Goal: Task Accomplishment & Management: Manage account settings

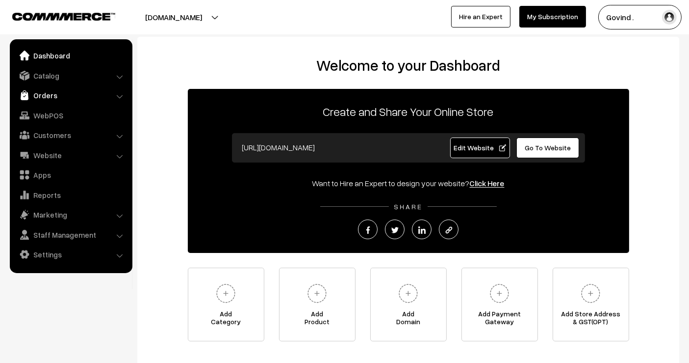
click at [52, 98] on link "Orders" at bounding box center [70, 95] width 117 height 18
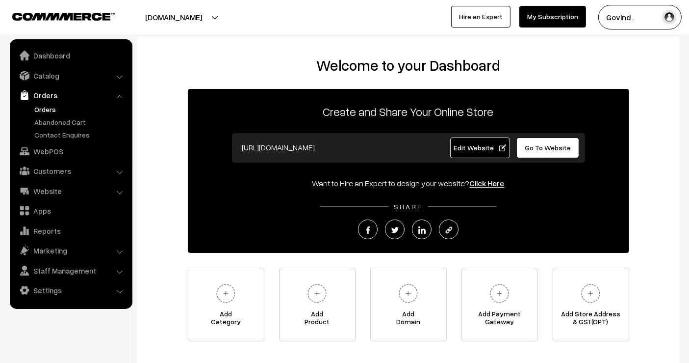
click at [50, 113] on link "Orders" at bounding box center [80, 109] width 97 height 10
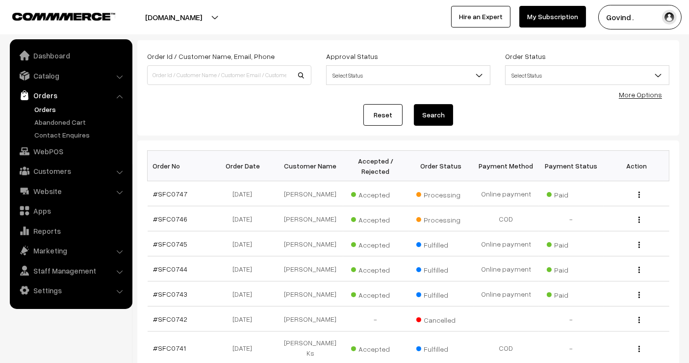
scroll to position [50, 0]
click at [639, 195] on img "button" at bounding box center [639, 194] width 1 height 6
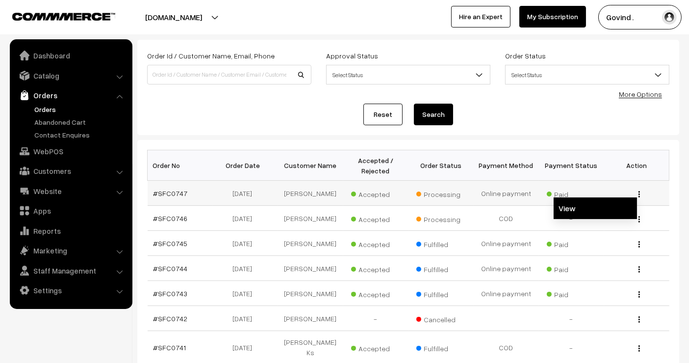
click at [592, 207] on link "View" at bounding box center [595, 208] width 83 height 22
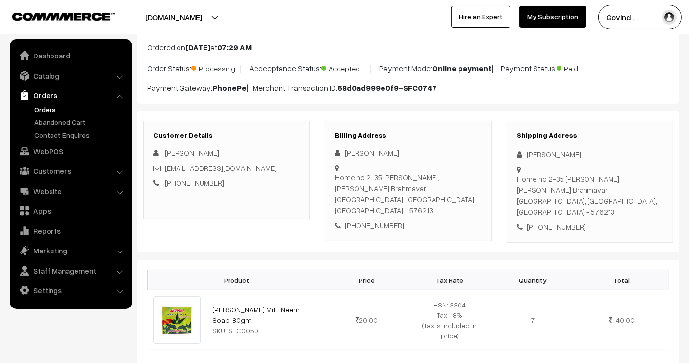
scroll to position [67, 0]
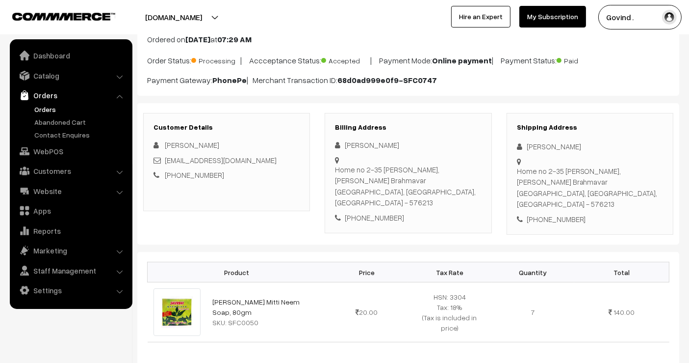
drag, startPoint x: 690, startPoint y: 110, endPoint x: 694, endPoint y: 142, distance: 32.1
click at [689, 142] on html "Thank you for showing interest. Our team will call you shortly. Close shopforco…" at bounding box center [344, 114] width 689 height 363
click at [558, 213] on div "+91 8762693312" at bounding box center [590, 218] width 146 height 11
copy div "8762693312"
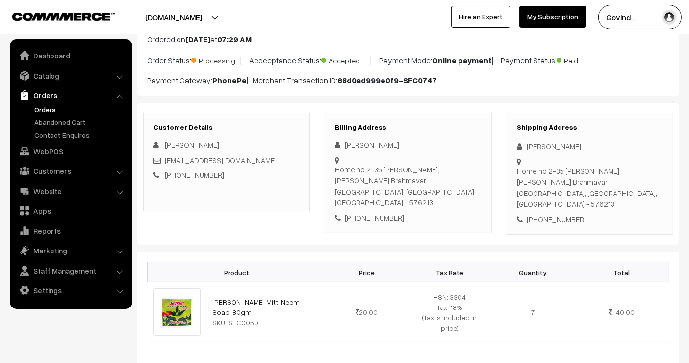
click at [553, 148] on div "Kishora Brahmavar" at bounding box center [590, 146] width 146 height 11
copy div "Kishora Brahmavar"
drag, startPoint x: 534, startPoint y: 190, endPoint x: 517, endPoint y: 171, distance: 25.7
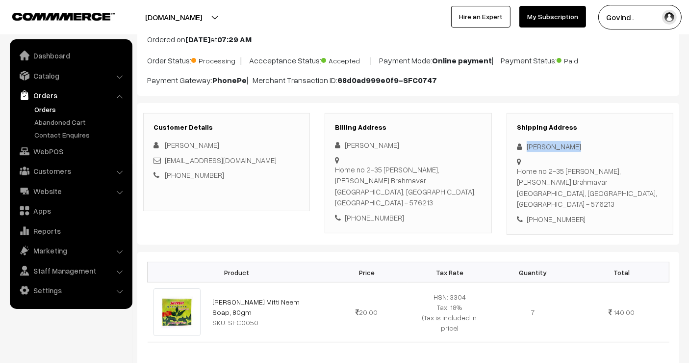
click at [517, 171] on div "Home no 2-35 mamatha Nilaya, Handady nadubettu Brahmavar Udupi, Karnataka, Indi…" at bounding box center [590, 187] width 146 height 44
copy div "Home no 2-35 mamatha Nilaya, Handady nadubettu Brahmavar Udupi"
click at [598, 193] on div "Home no 2-35 mamatha Nilaya, Handady nadubettu Brahmavar Udupi, Karnataka, Indi…" at bounding box center [590, 187] width 146 height 44
copy div "576213"
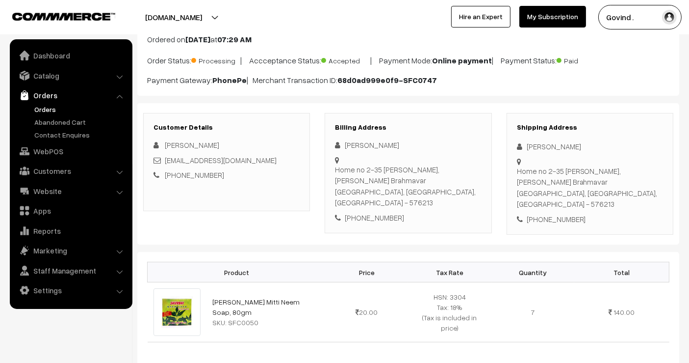
click at [627, 213] on div "+91 8762693312" at bounding box center [590, 218] width 146 height 11
drag, startPoint x: 236, startPoint y: 302, endPoint x: 213, endPoint y: 290, distance: 26.1
click at [213, 290] on td "Surbhi Multani Mitti Neem Soap, 80gm SKU: SFC0050" at bounding box center [266, 312] width 119 height 60
click at [259, 298] on td "Surbhi Multani Mitti Neem Soap, 80gm SKU: SFC0050" at bounding box center [266, 312] width 119 height 60
drag, startPoint x: 252, startPoint y: 298, endPoint x: 211, endPoint y: 288, distance: 42.0
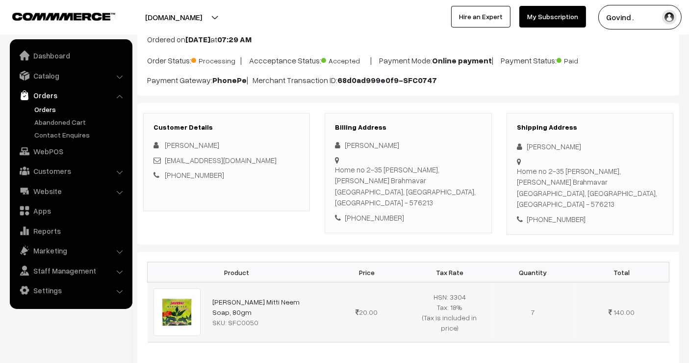
click at [211, 288] on td "Surbhi Multani Mitti Neem Soap, 80gm SKU: SFC0050" at bounding box center [266, 312] width 119 height 60
copy link "Surbhi Multani Mitti Neem Soap, 80gm"
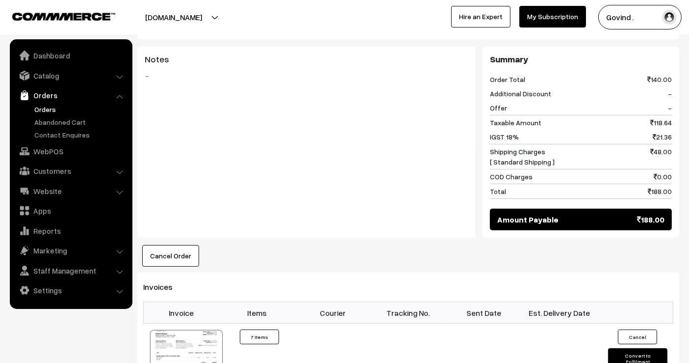
scroll to position [0, 0]
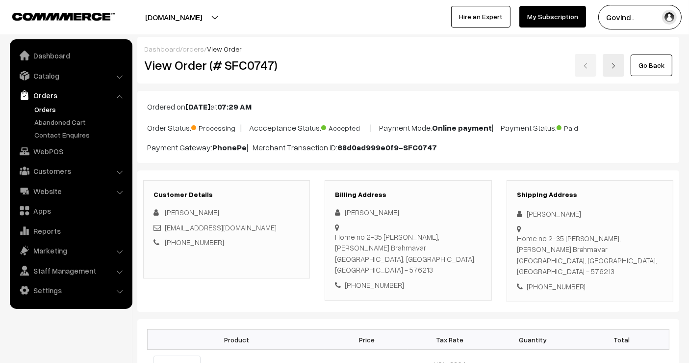
click at [645, 72] on link "Go Back" at bounding box center [652, 65] width 42 height 22
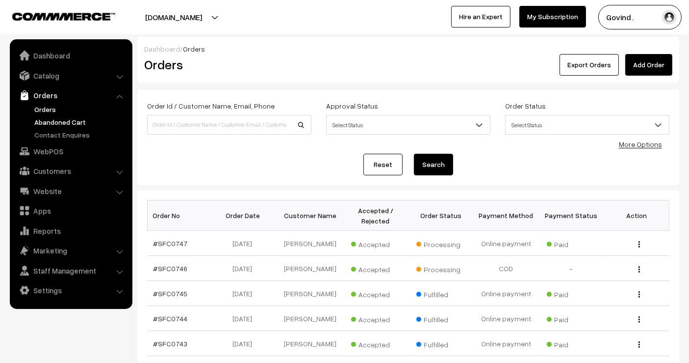
click at [73, 120] on link "Abandoned Cart" at bounding box center [80, 122] width 97 height 10
